Goal: Find specific page/section

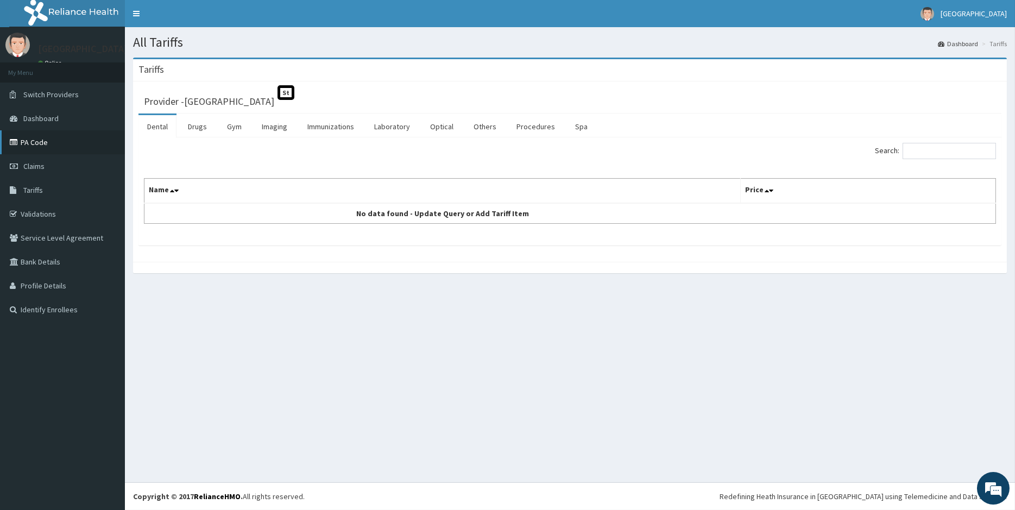
click at [45, 146] on link "PA Code" at bounding box center [62, 142] width 125 height 24
click at [528, 133] on link "Procedures" at bounding box center [536, 126] width 56 height 23
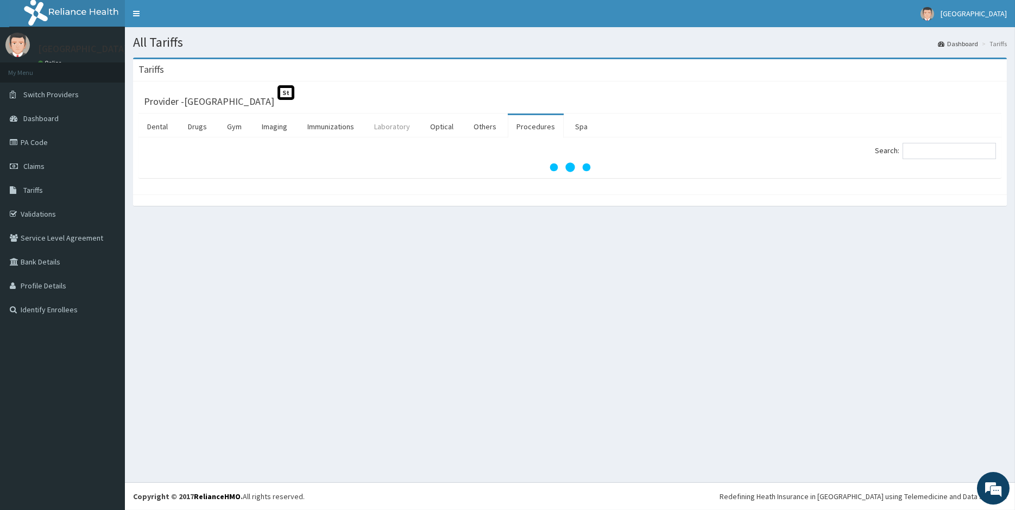
click at [394, 133] on link "Laboratory" at bounding box center [392, 126] width 53 height 23
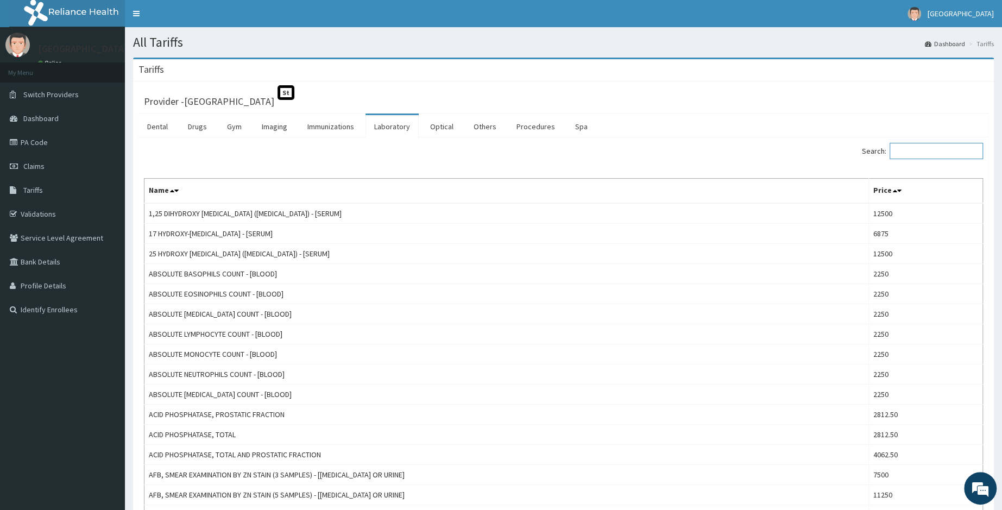
click at [950, 153] on input "Search:" at bounding box center [936, 151] width 93 height 16
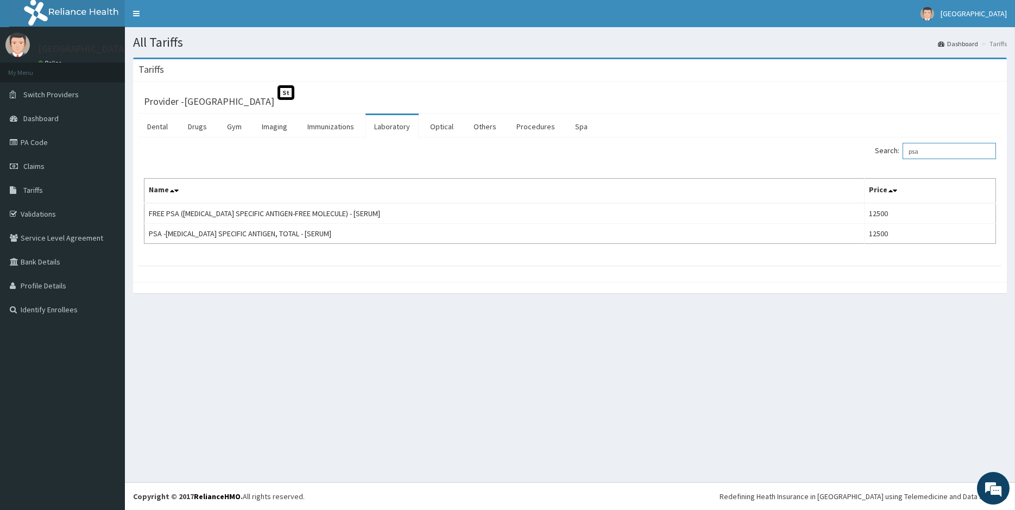
type input "psa"
drag, startPoint x: 737, startPoint y: 290, endPoint x: 324, endPoint y: 16, distance: 495.4
